Goal: Navigation & Orientation: Find specific page/section

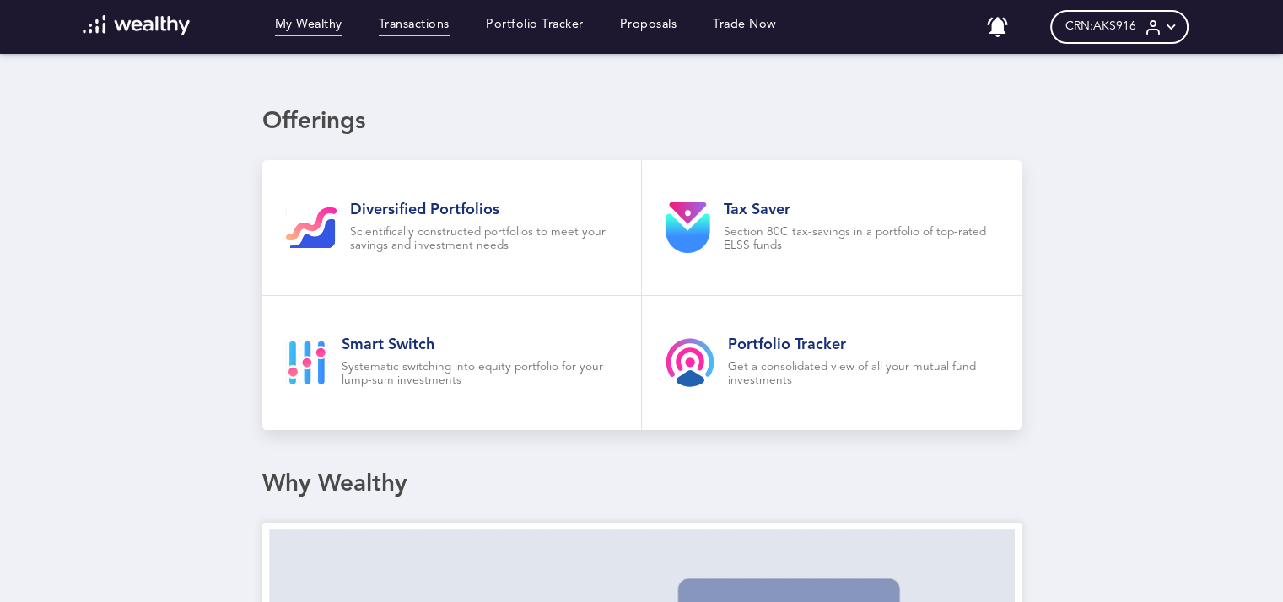
click at [414, 35] on link "Transactions" at bounding box center [414, 27] width 71 height 19
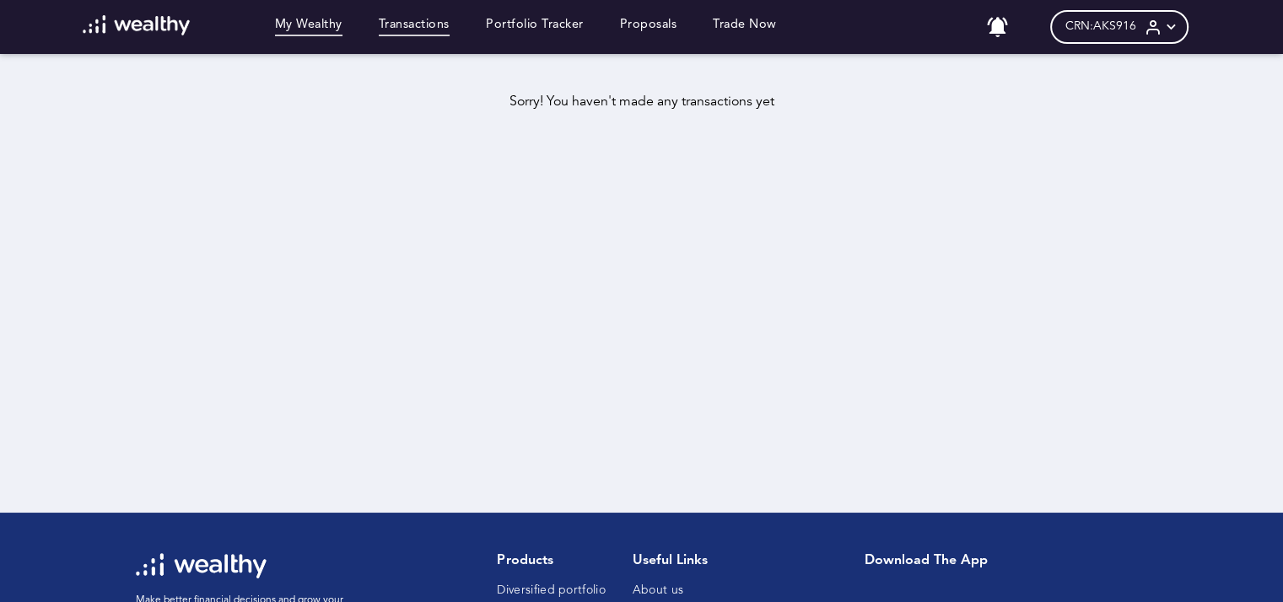
click at [298, 28] on link "My Wealthy" at bounding box center [309, 27] width 68 height 19
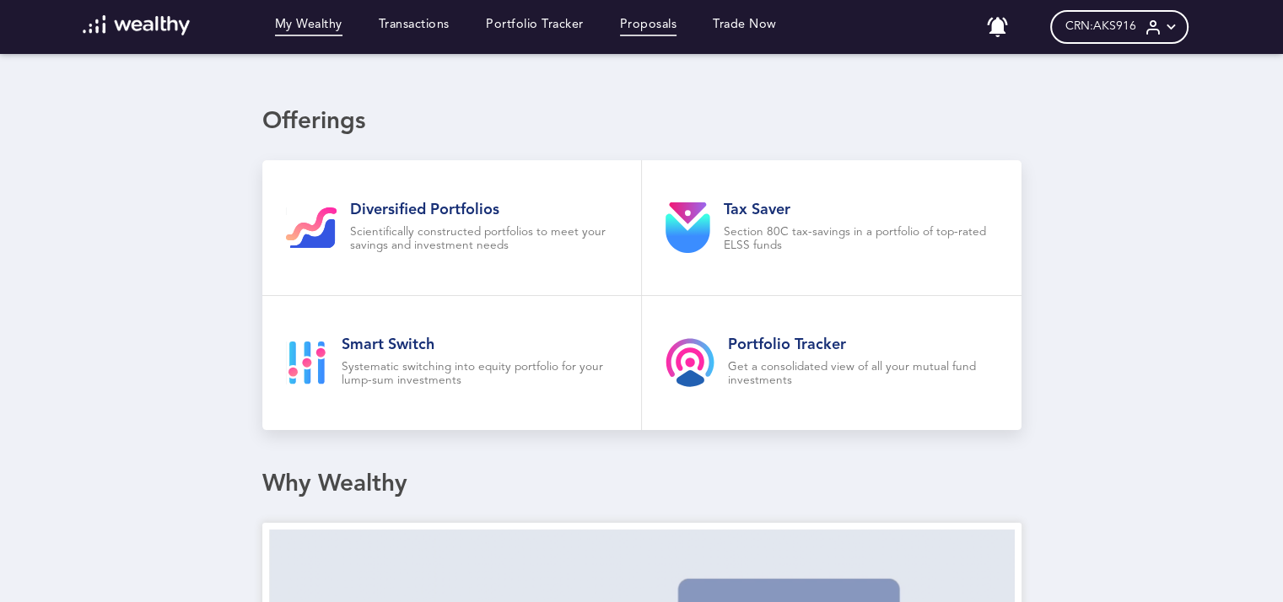
click at [656, 24] on link "Proposals" at bounding box center [648, 27] width 57 height 19
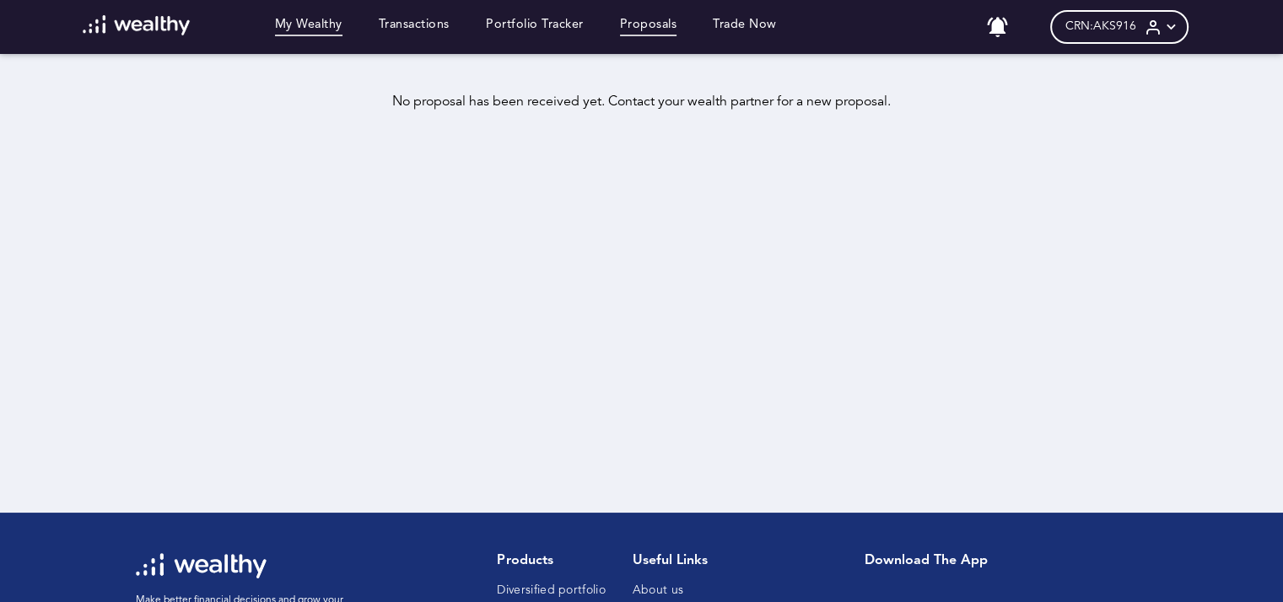
click at [314, 20] on link "My Wealthy" at bounding box center [309, 27] width 68 height 19
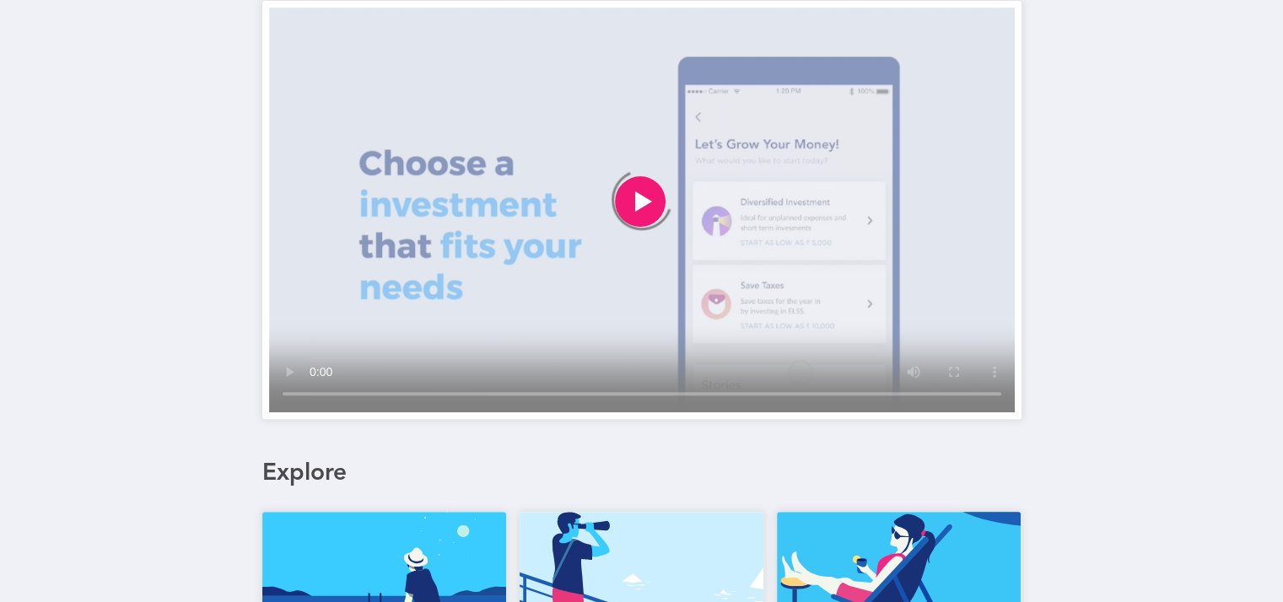
scroll to position [716, 0]
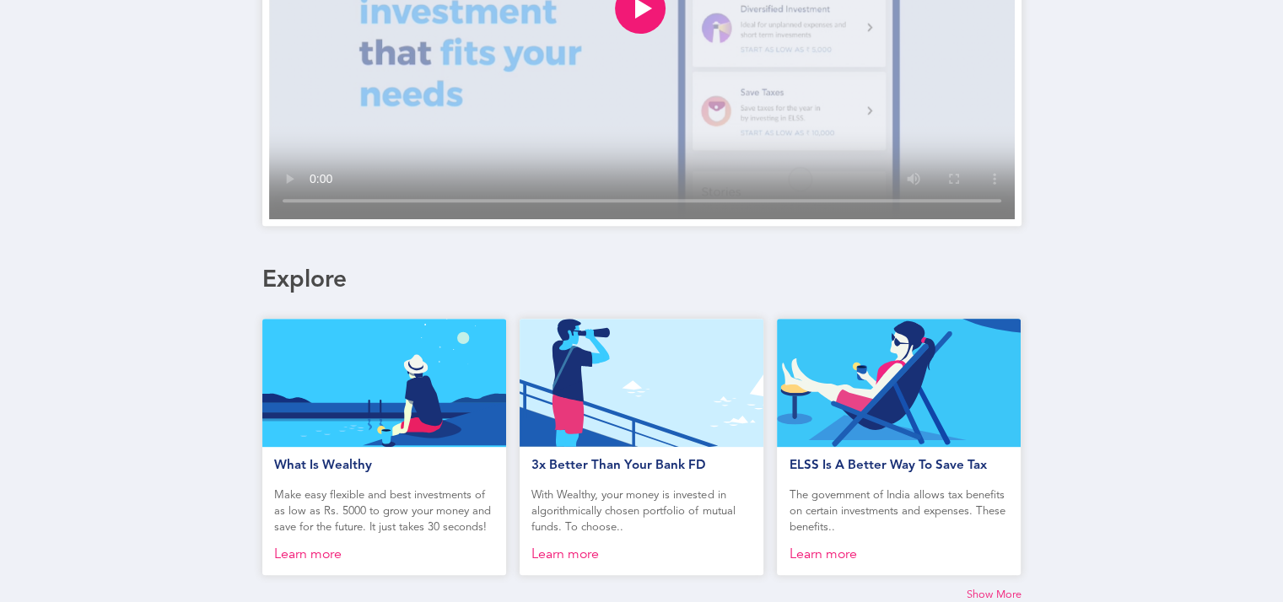
click at [984, 594] on span "Show More" at bounding box center [994, 596] width 55 height 14
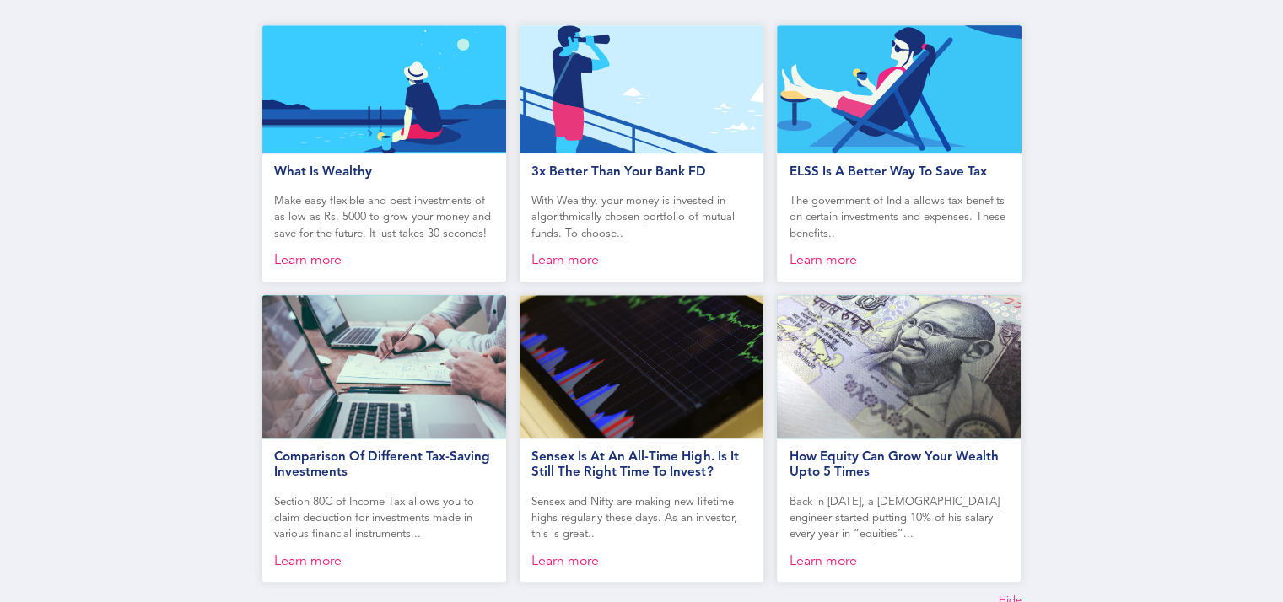
scroll to position [1017, 0]
